Goal: Task Accomplishment & Management: Use online tool/utility

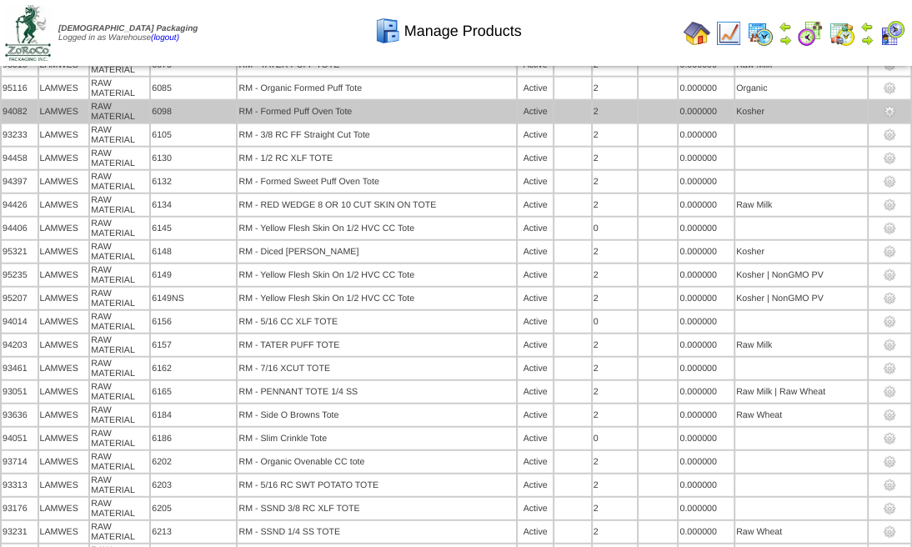
scroll to position [6825, 0]
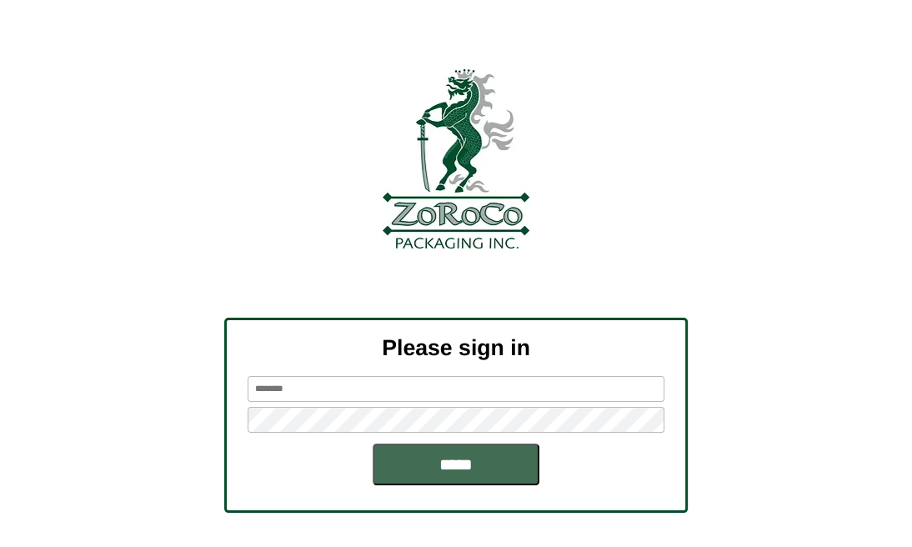
type input "*********"
click at [464, 461] on input "*****" at bounding box center [456, 465] width 167 height 42
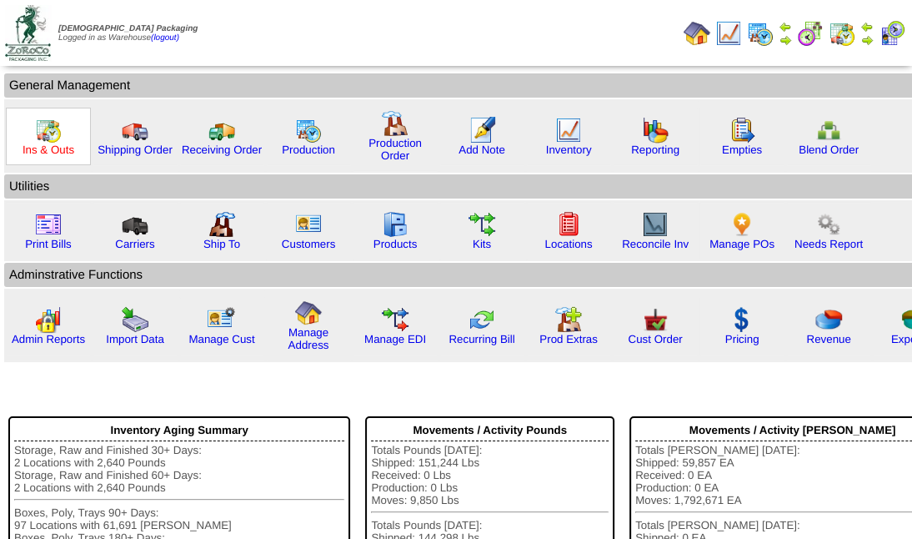
click at [45, 150] on link "Ins & Outs" at bounding box center [49, 149] width 52 height 13
